Goal: Entertainment & Leisure: Consume media (video, audio)

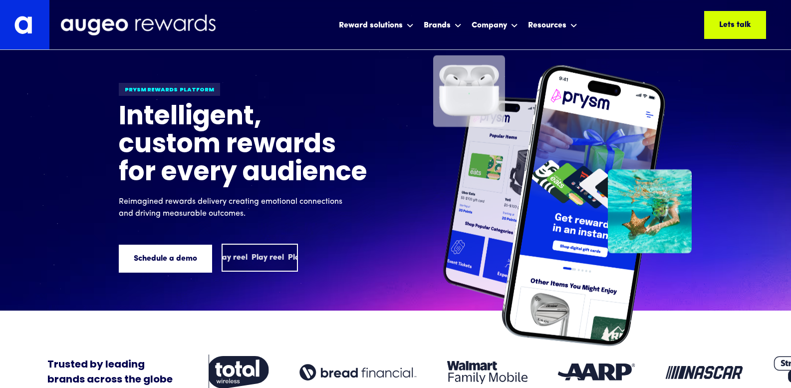
click at [283, 252] on div "Play reel Play reel Play reel" at bounding box center [337, 258] width 109 height 12
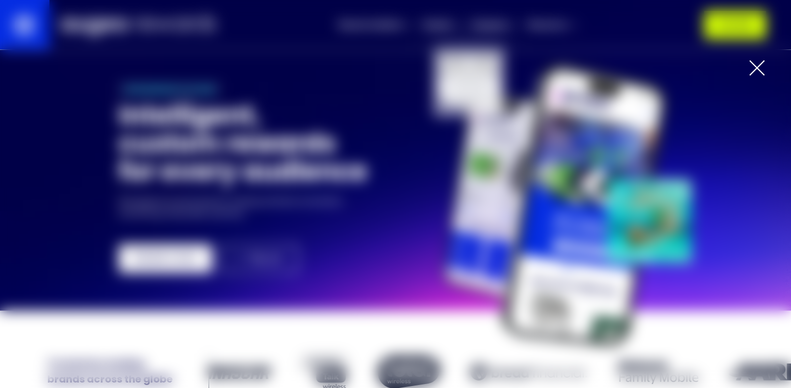
click at [772, 66] on div at bounding box center [757, 68] width 36 height 36
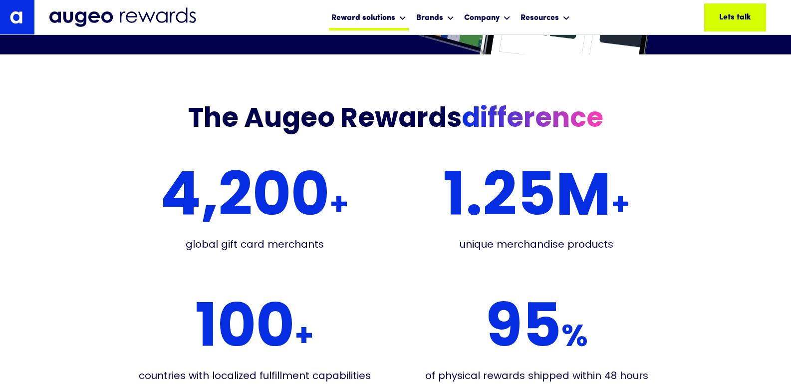
scroll to position [1857, 0]
